Goal: Task Accomplishment & Management: Manage account settings

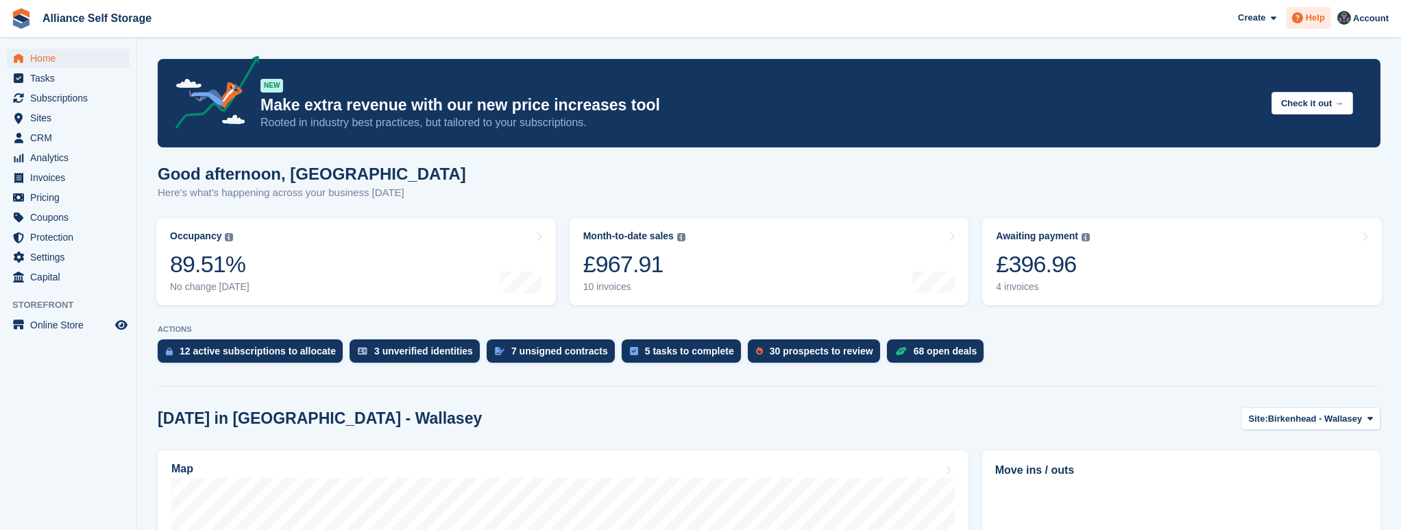
click at [1303, 23] on icon at bounding box center [1297, 17] width 11 height 11
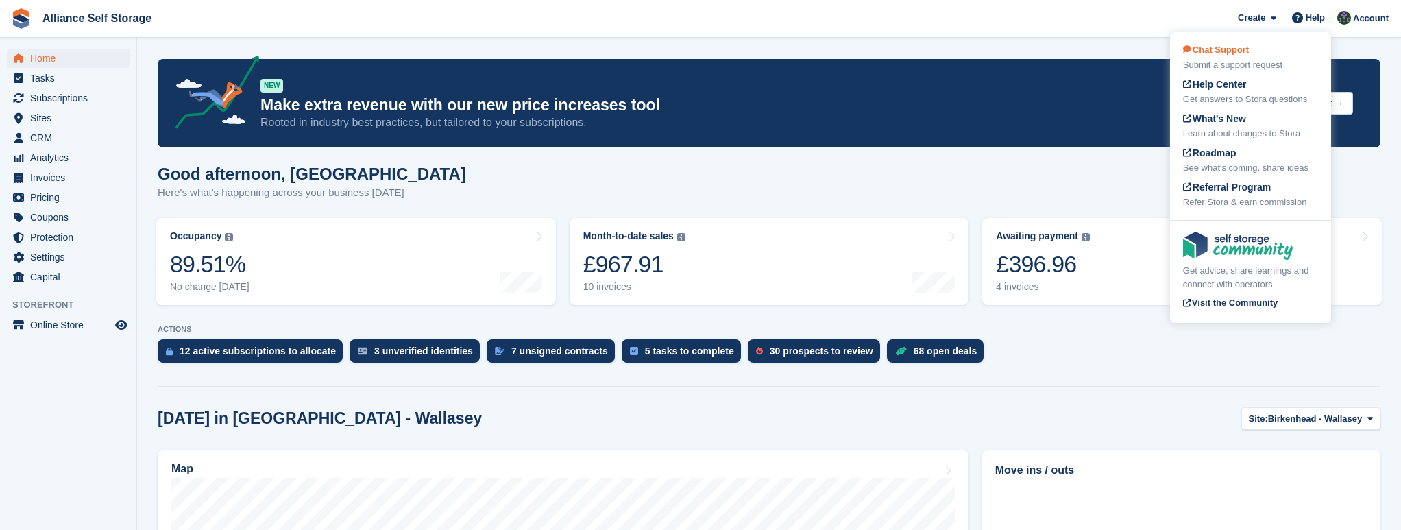
click at [1227, 64] on div "Submit a support request" at bounding box center [1250, 65] width 135 height 14
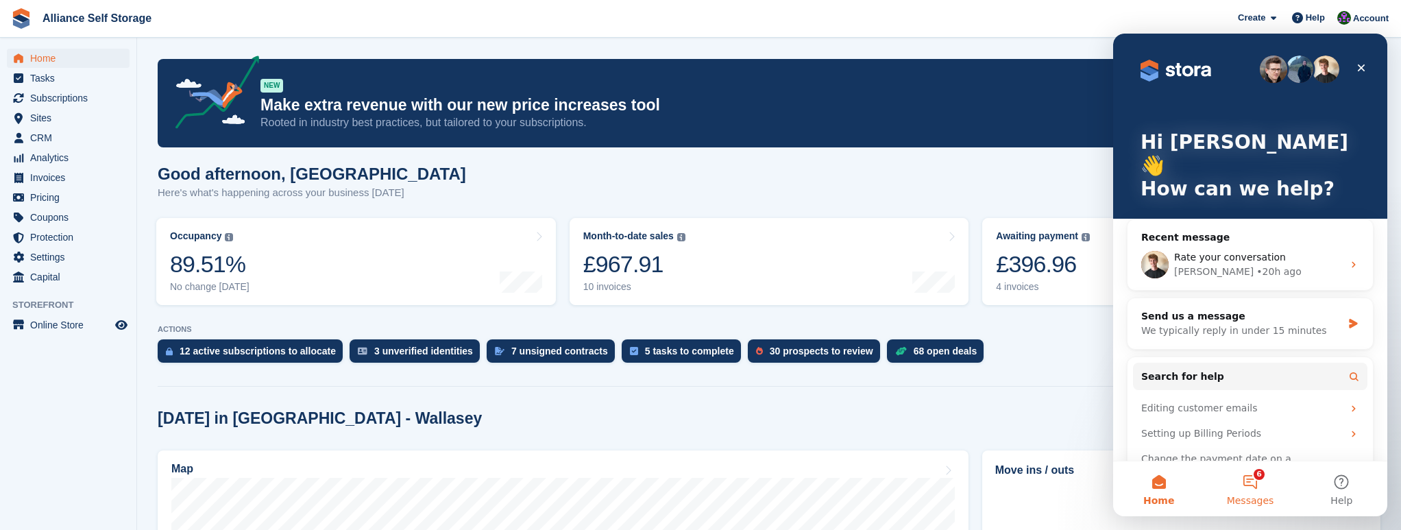
click at [1252, 484] on button "6 Messages" at bounding box center [1250, 488] width 91 height 55
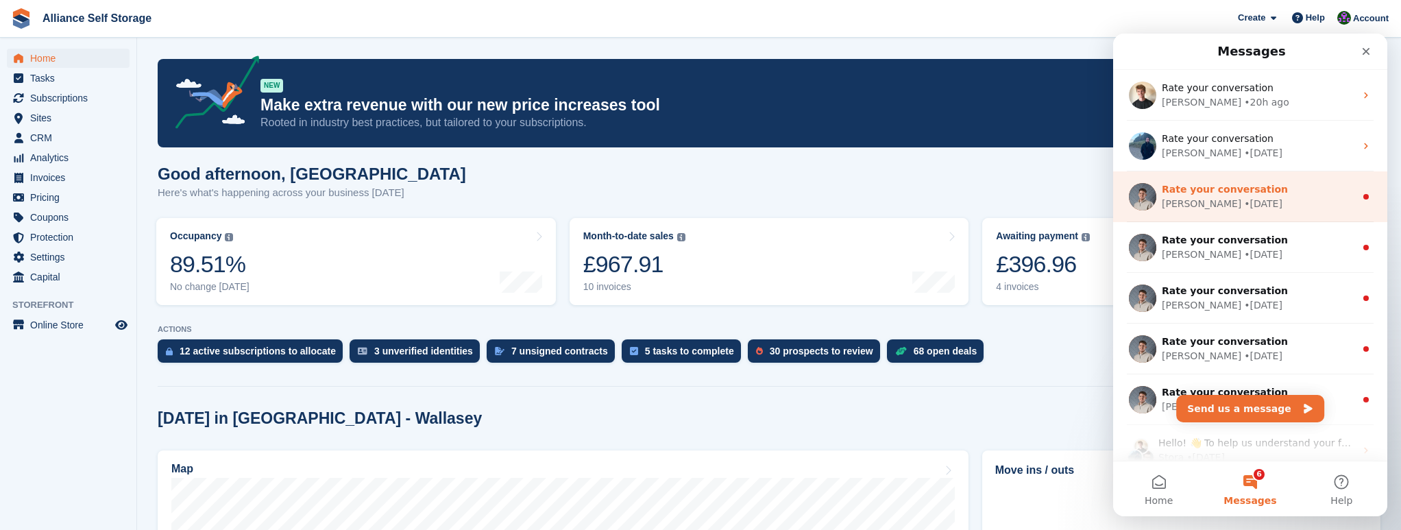
click at [1268, 204] on div "[PERSON_NAME] • [DATE]" at bounding box center [1258, 204] width 193 height 14
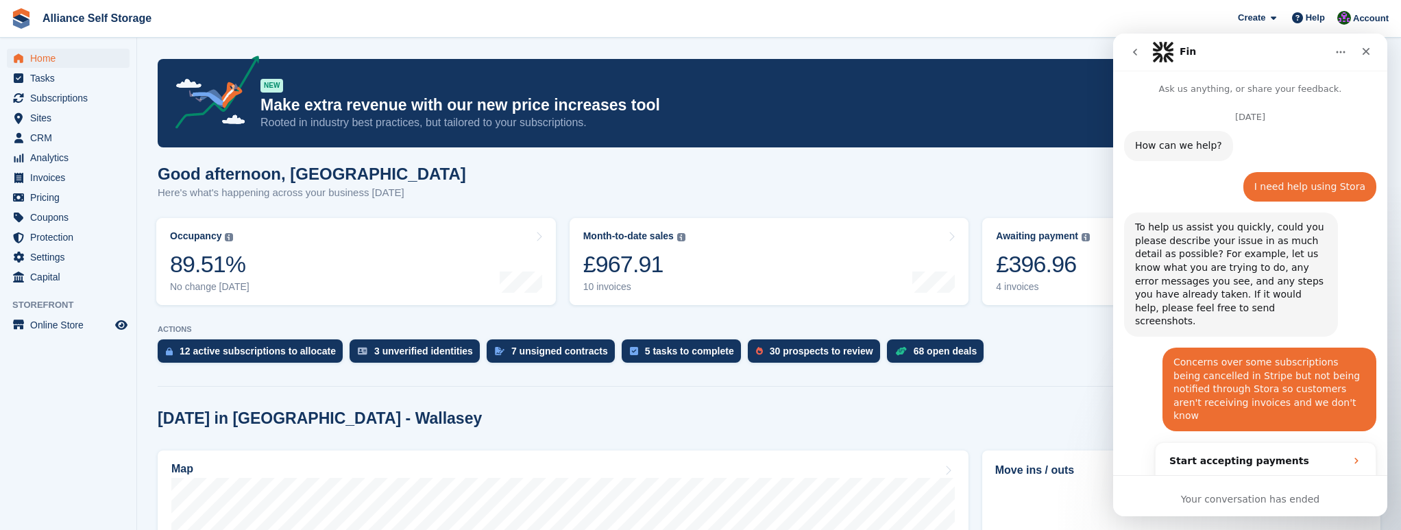
scroll to position [25, 0]
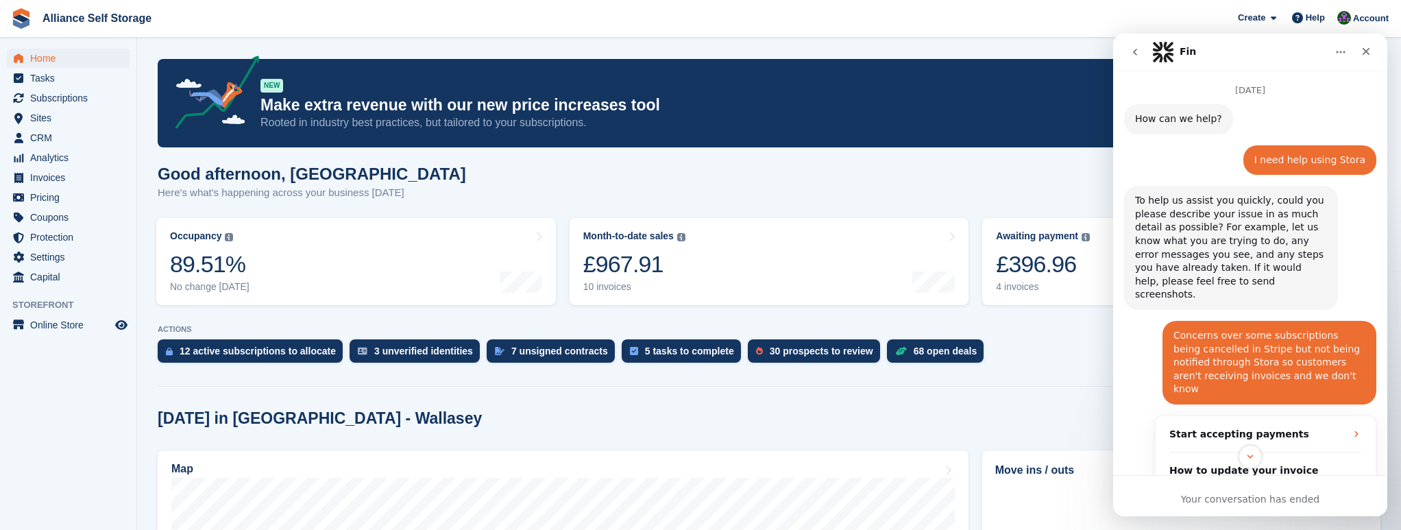
click at [1135, 54] on icon "go back" at bounding box center [1135, 52] width 11 height 11
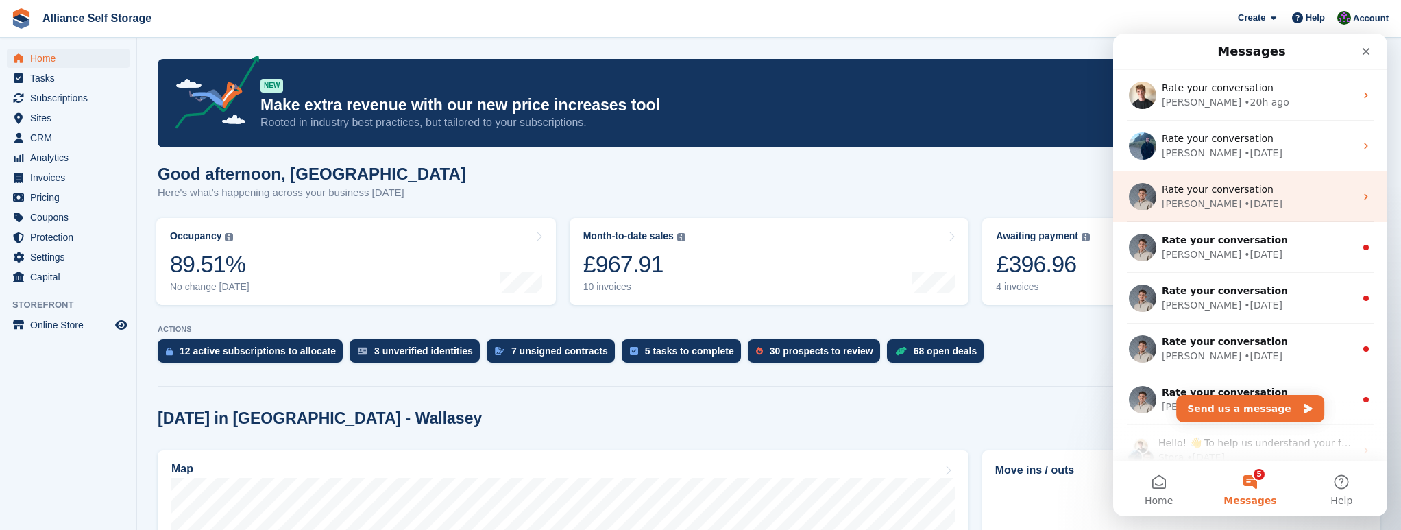
scroll to position [0, 0]
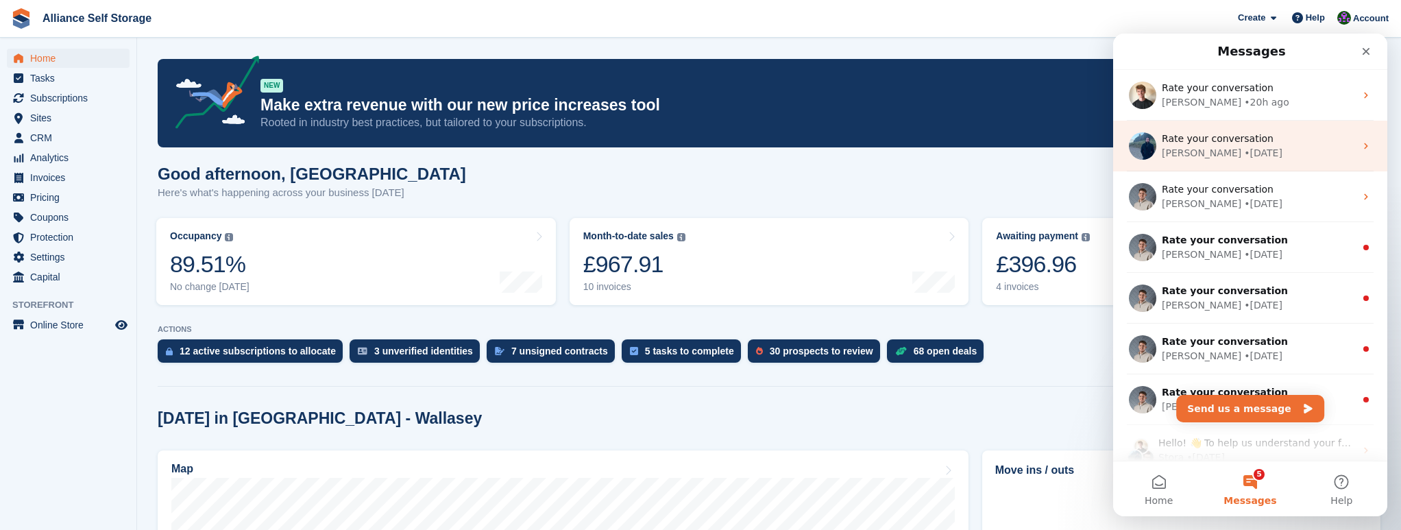
click at [1248, 146] on div "[PERSON_NAME] • [DATE]" at bounding box center [1258, 153] width 193 height 14
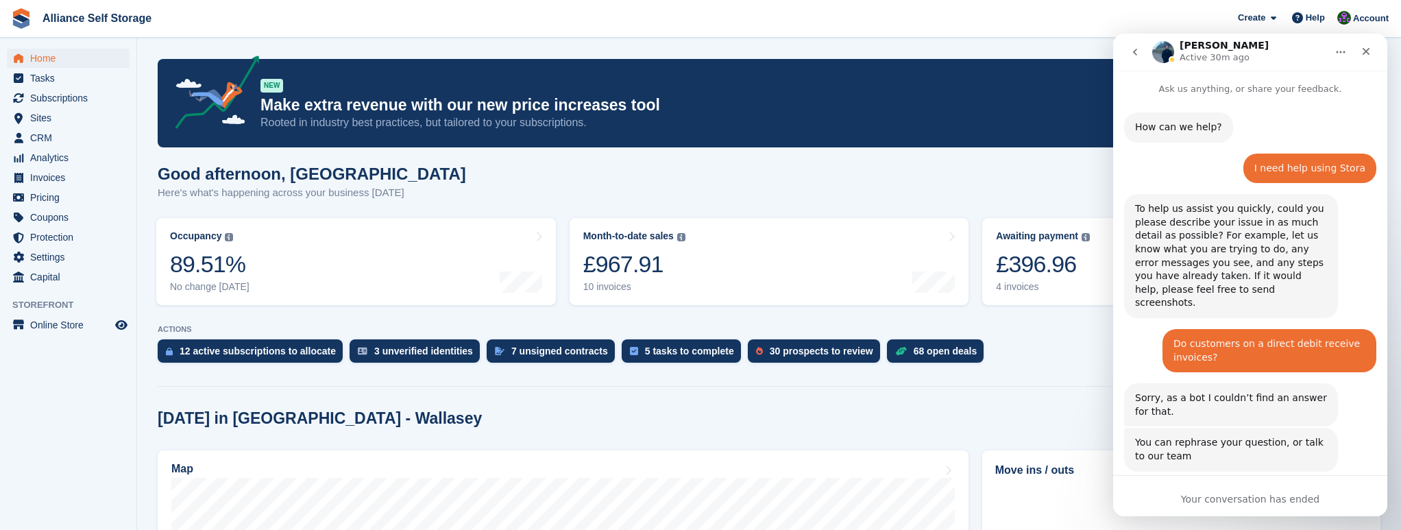
click at [1139, 55] on icon "go back" at bounding box center [1135, 52] width 11 height 11
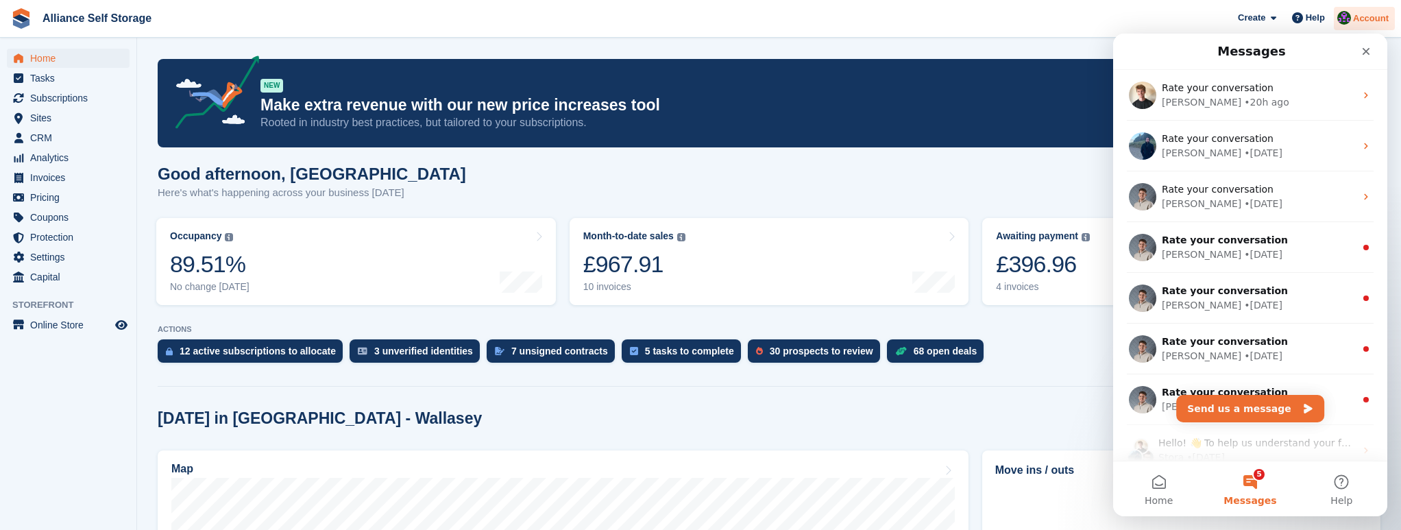
click at [1370, 15] on span "Account" at bounding box center [1371, 19] width 36 height 14
click at [1370, 43] on div "Close" at bounding box center [1366, 51] width 25 height 25
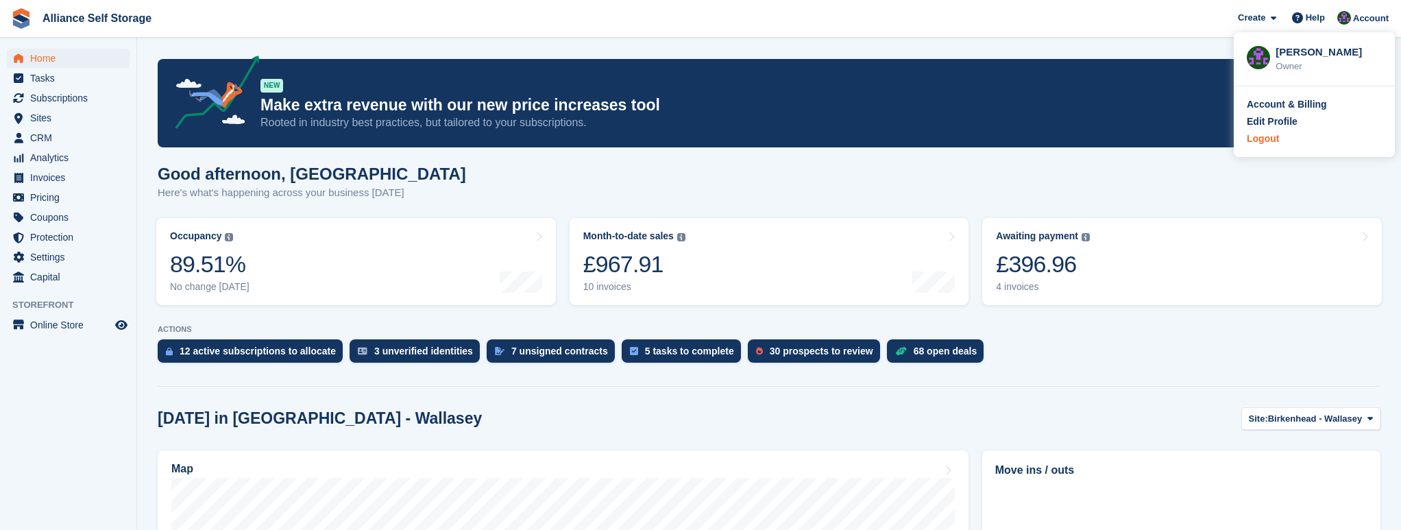
click at [1272, 140] on div "Logout" at bounding box center [1263, 139] width 32 height 14
